Goal: Task Accomplishment & Management: Complete application form

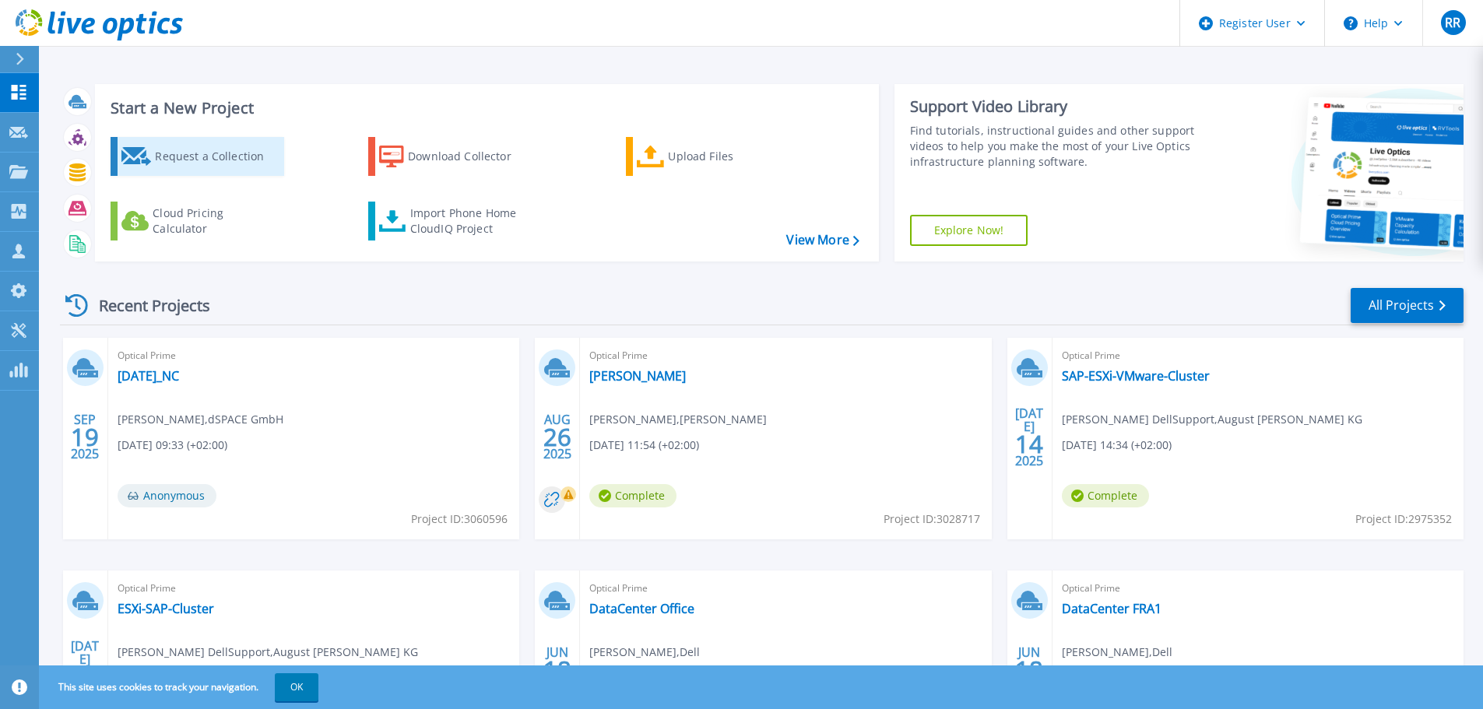
click at [180, 168] on div "Request a Collection" at bounding box center [217, 156] width 125 height 31
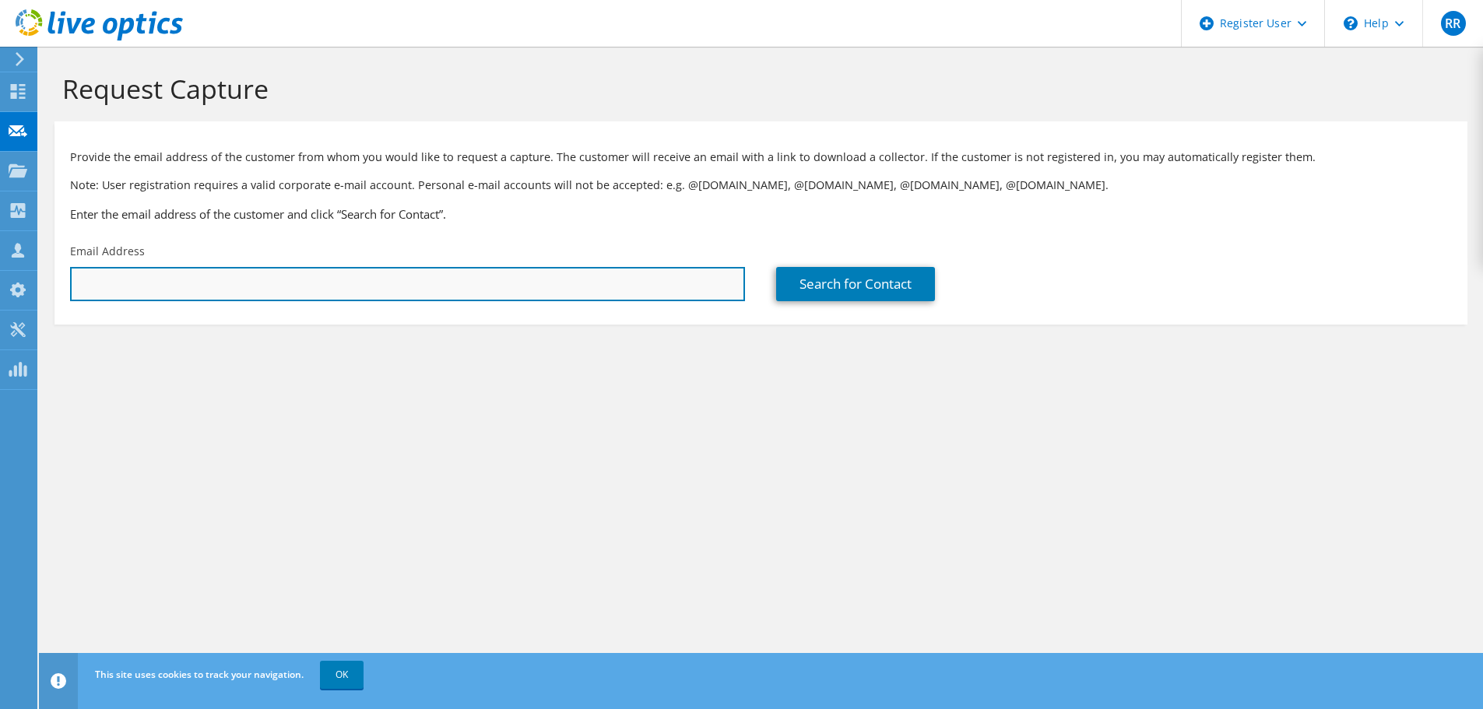
click at [418, 289] on input "text" at bounding box center [407, 284] width 675 height 34
type input "[PERSON_NAME][EMAIL_ADDRESS][PERSON_NAME][DOMAIN_NAME]"
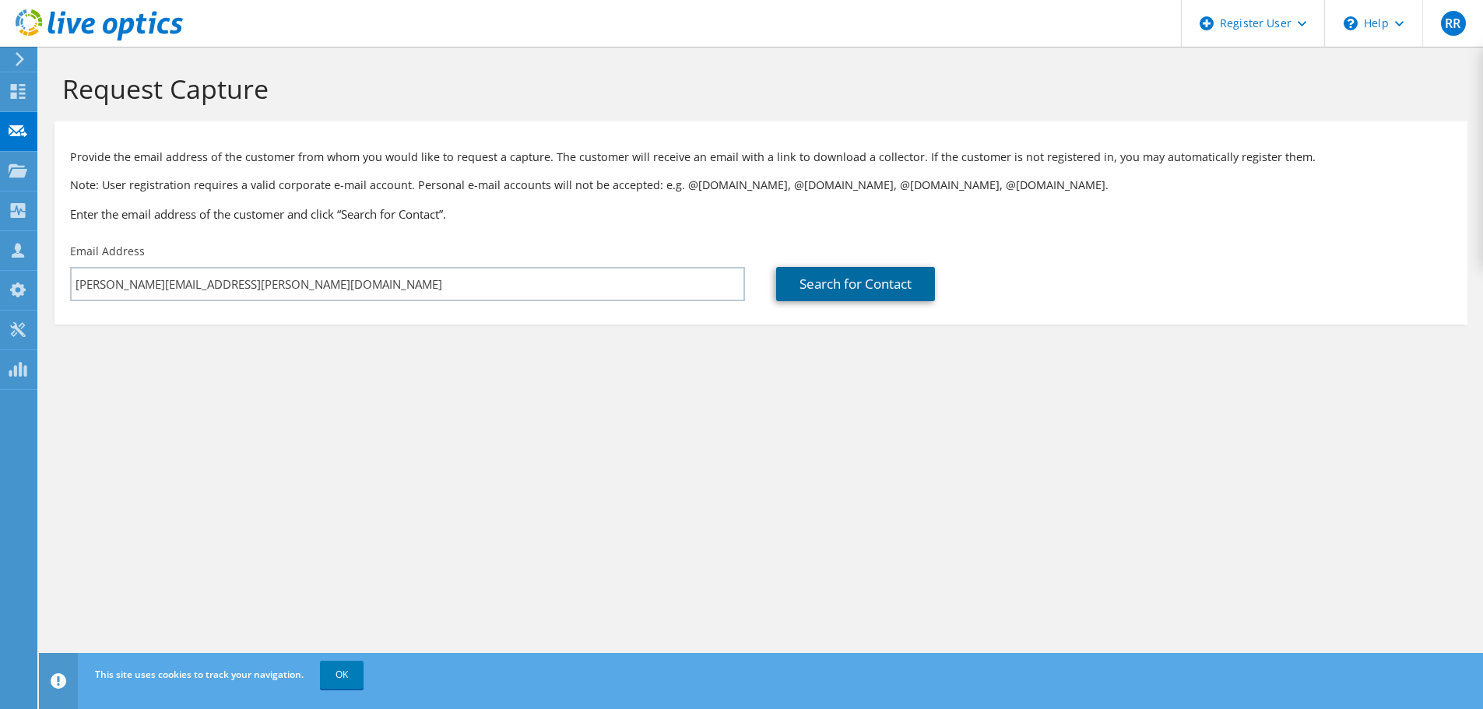
click at [854, 291] on link "Search for Contact" at bounding box center [855, 284] width 159 height 34
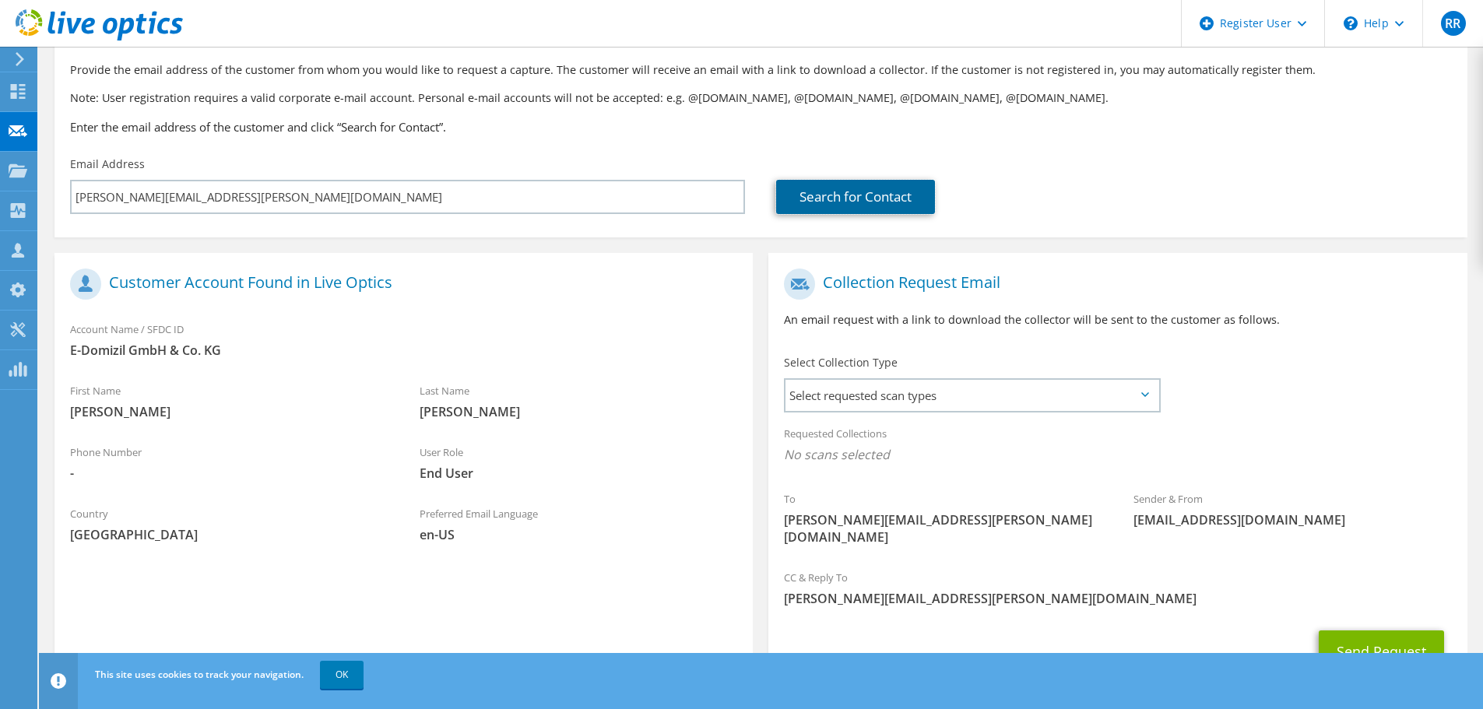
scroll to position [142, 0]
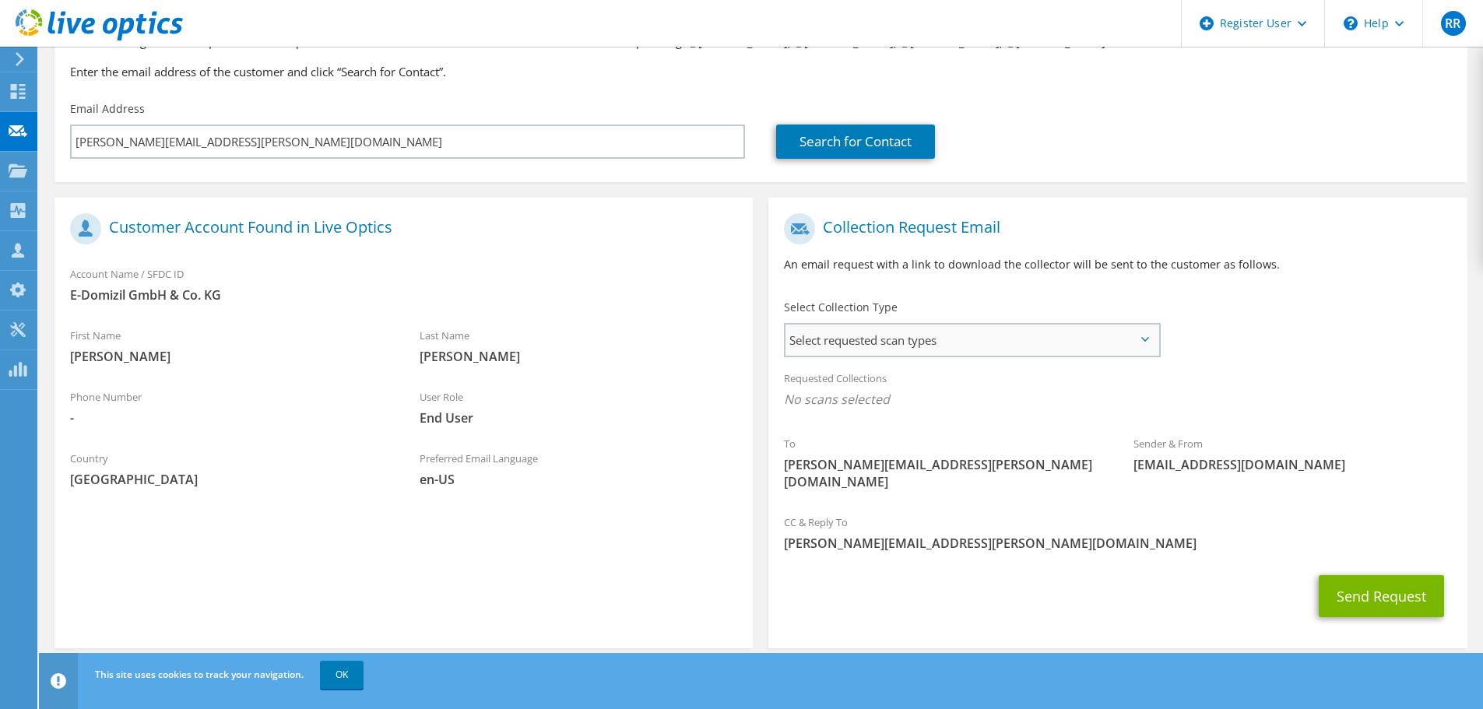
click at [867, 343] on span "Select requested scan types" at bounding box center [971, 340] width 373 height 31
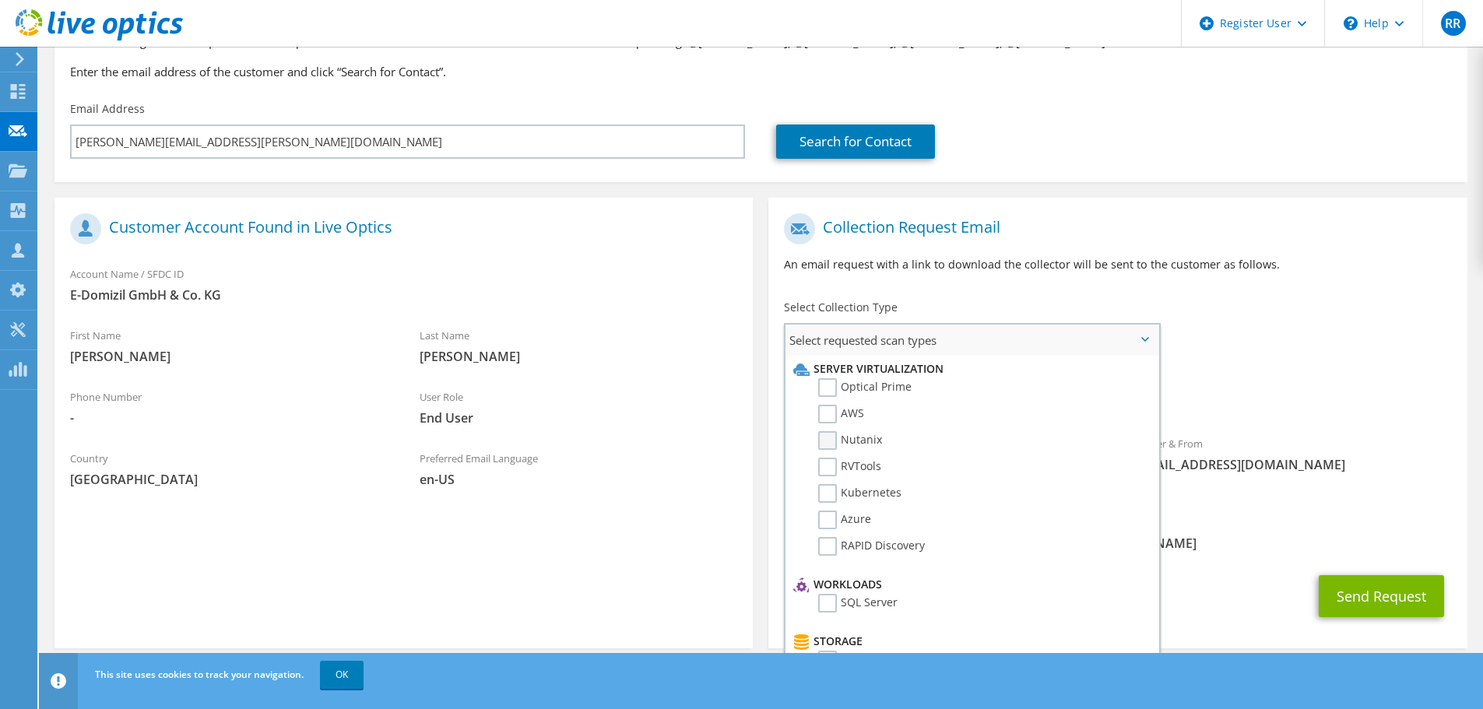
click at [829, 445] on label "Nutanix" at bounding box center [850, 440] width 64 height 19
click at [0, 0] on input "Nutanix" at bounding box center [0, 0] width 0 height 0
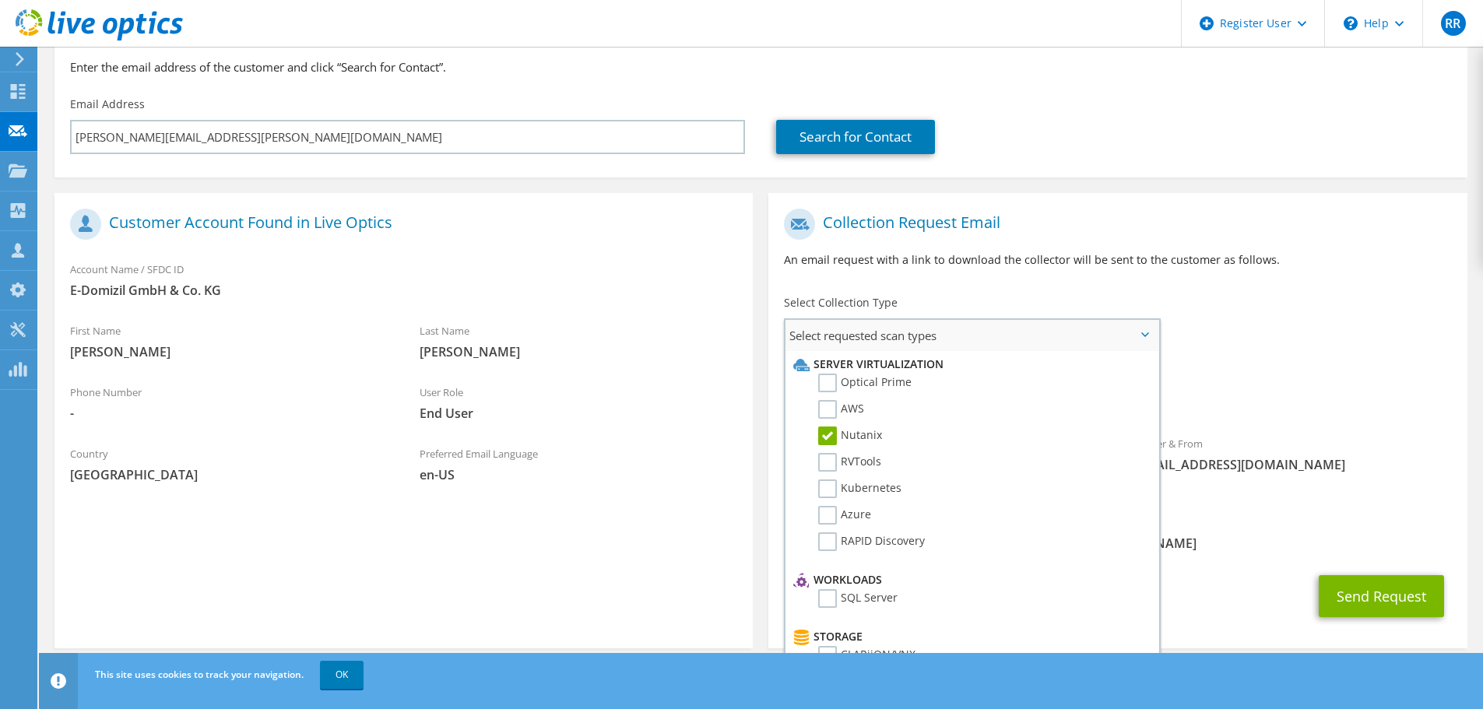
click at [830, 431] on label "Nutanix" at bounding box center [850, 436] width 64 height 19
click at [0, 0] on input "Nutanix" at bounding box center [0, 0] width 0 height 0
